Goal: Find specific page/section: Find specific page/section

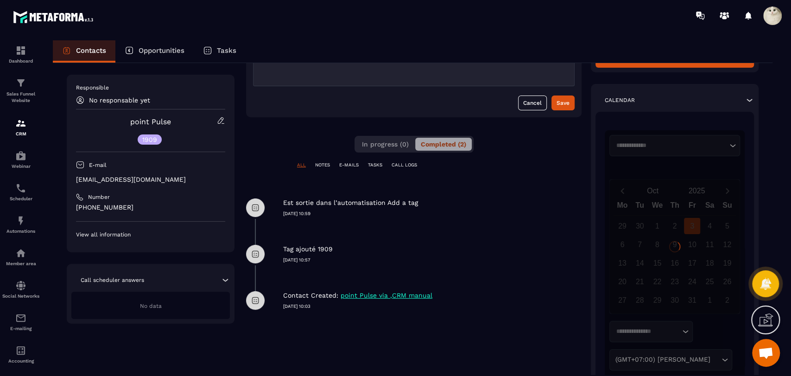
scroll to position [117, 0]
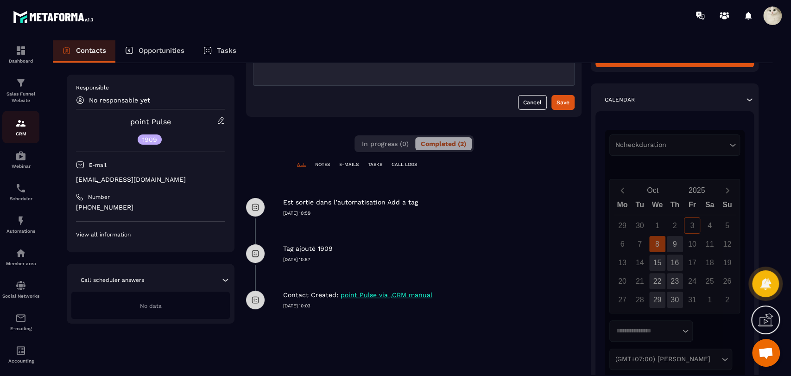
click at [10, 132] on p "CRM" at bounding box center [20, 133] width 37 height 5
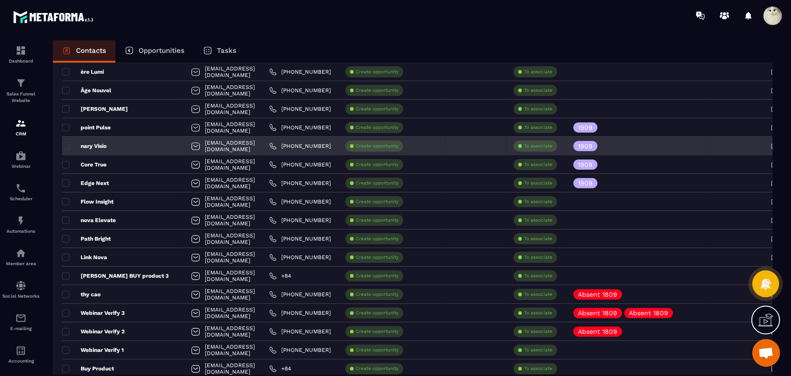
click at [93, 144] on p "nary Visio" at bounding box center [84, 145] width 44 height 7
